Goal: Find contact information: Find contact information

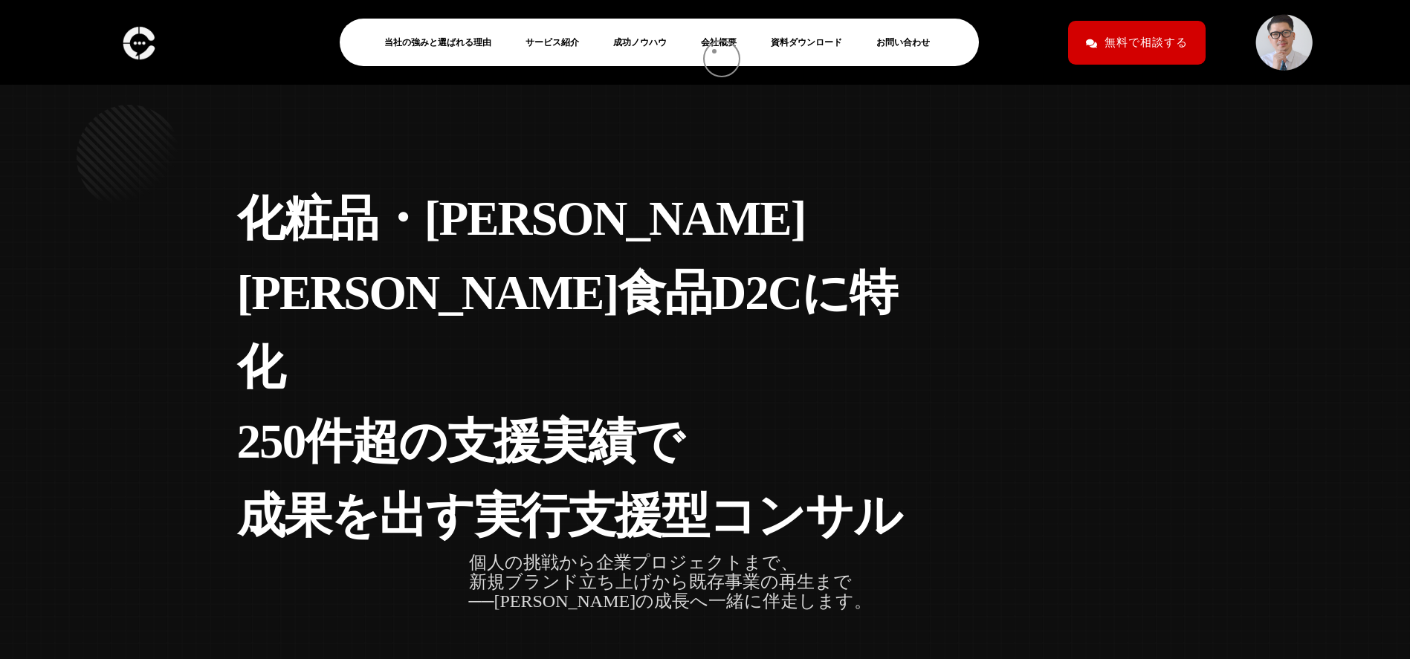
click at [715, 52] on li "会社概要" at bounding box center [725, 42] width 62 height 33
click at [717, 45] on link "会社概要" at bounding box center [725, 42] width 48 height 18
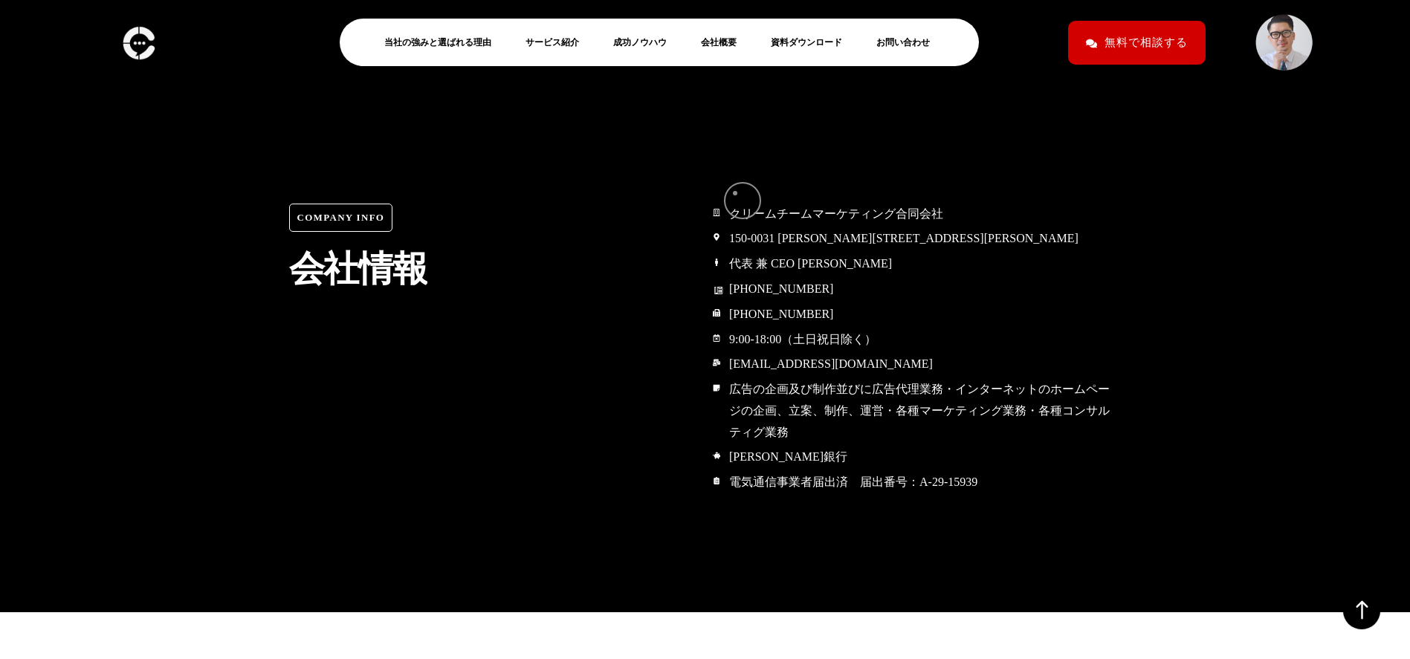
scroll to position [7000, 0]
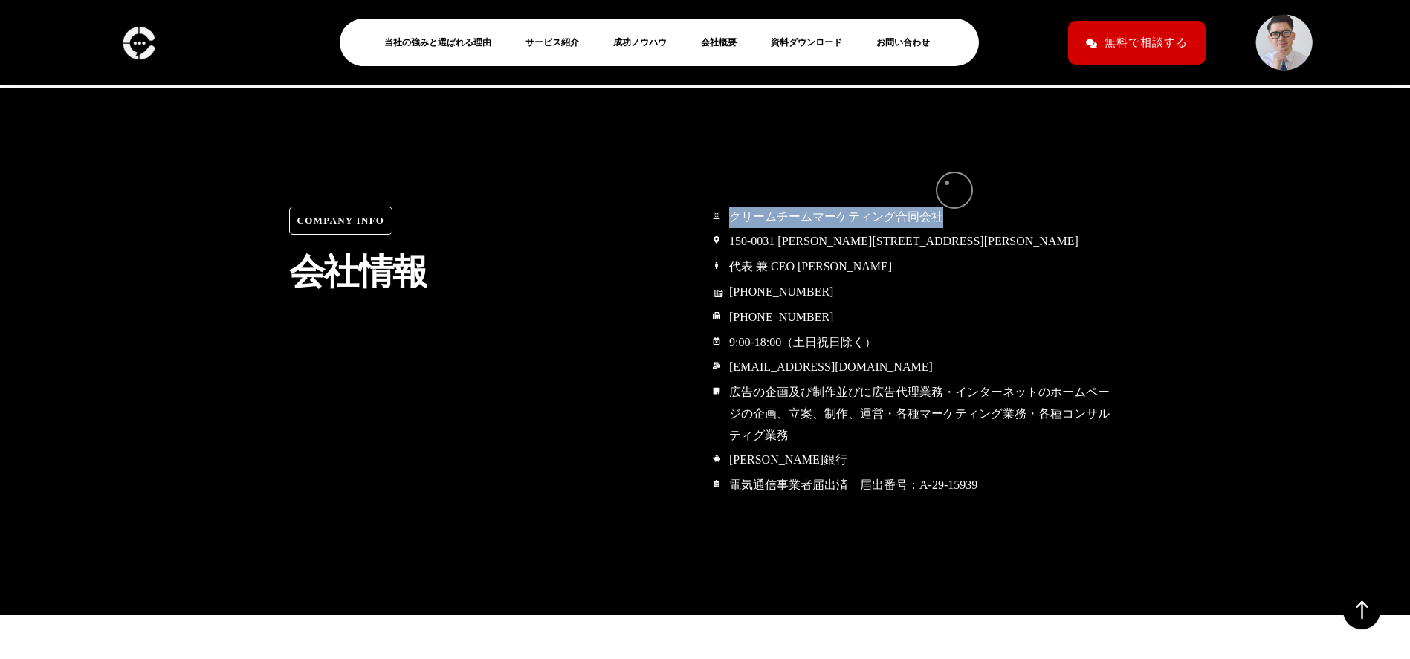
drag, startPoint x: 729, startPoint y: 184, endPoint x: 947, endPoint y: 183, distance: 217.9
click at [947, 207] on li "クリームチームマーケティング合同会社" at bounding box center [917, 218] width 409 height 23
copy span "クリームチームマーケティング合同会社"
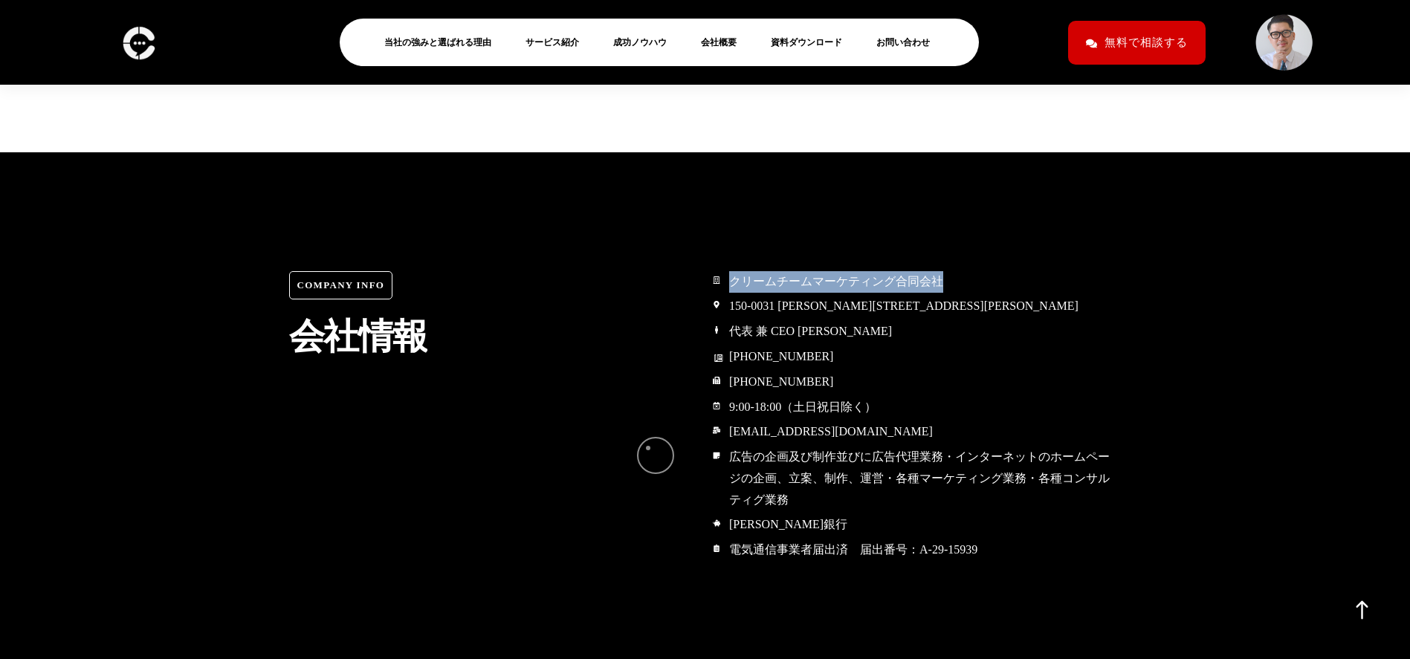
scroll to position [6933, 0]
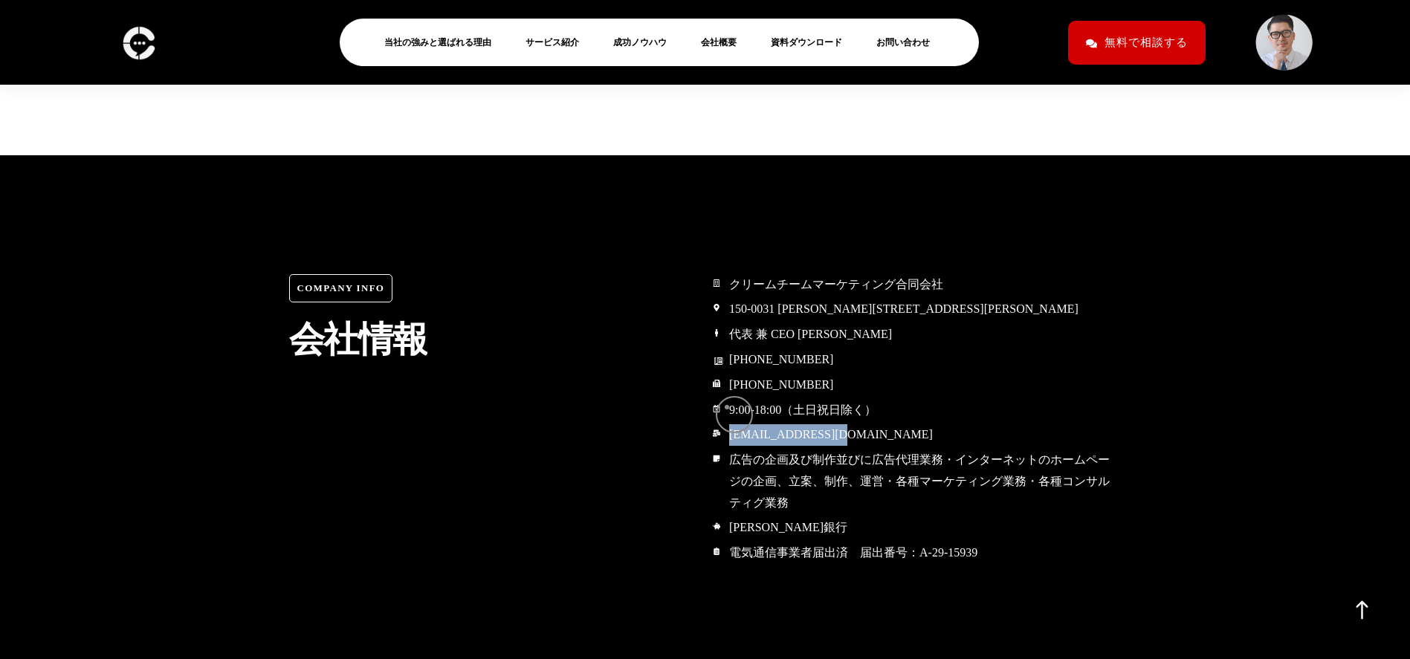
drag, startPoint x: 847, startPoint y: 412, endPoint x: 727, endPoint y: 407, distance: 119.8
click at [727, 425] on li "info@creamteam.jp" at bounding box center [917, 436] width 409 height 23
copy span "info@creamteam.jp"
